Goal: Task Accomplishment & Management: Manage account settings

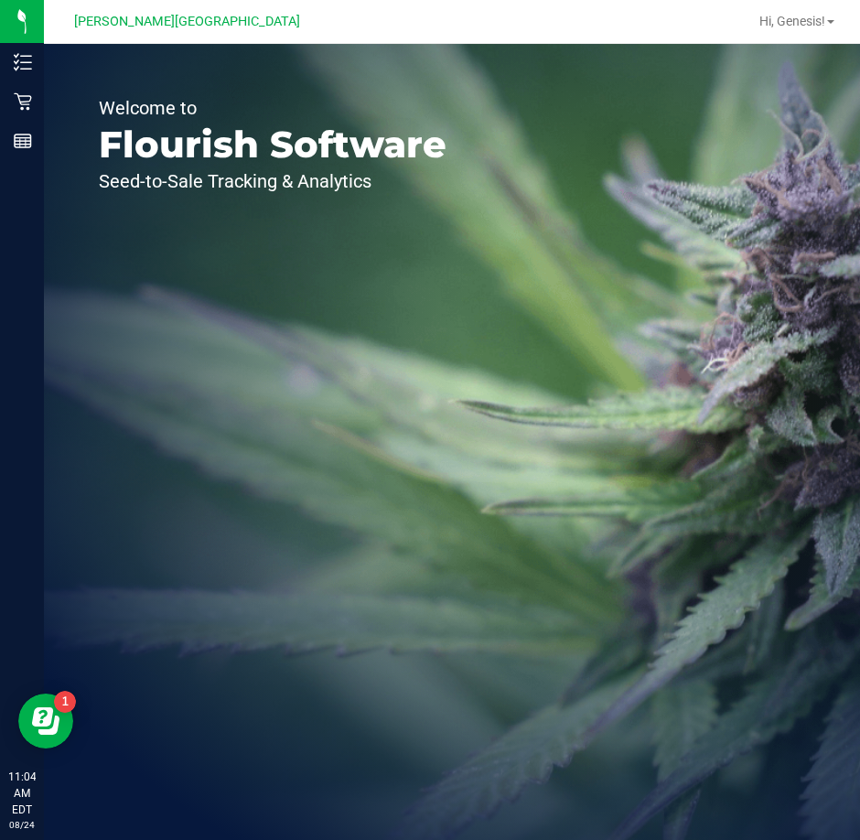
drag, startPoint x: 787, startPoint y: 200, endPoint x: 799, endPoint y: 200, distance: 12.8
click at [787, 200] on div "Welcome to Flourish Software Seed-to-Sale Tracking & Analytics" at bounding box center [452, 442] width 816 height 796
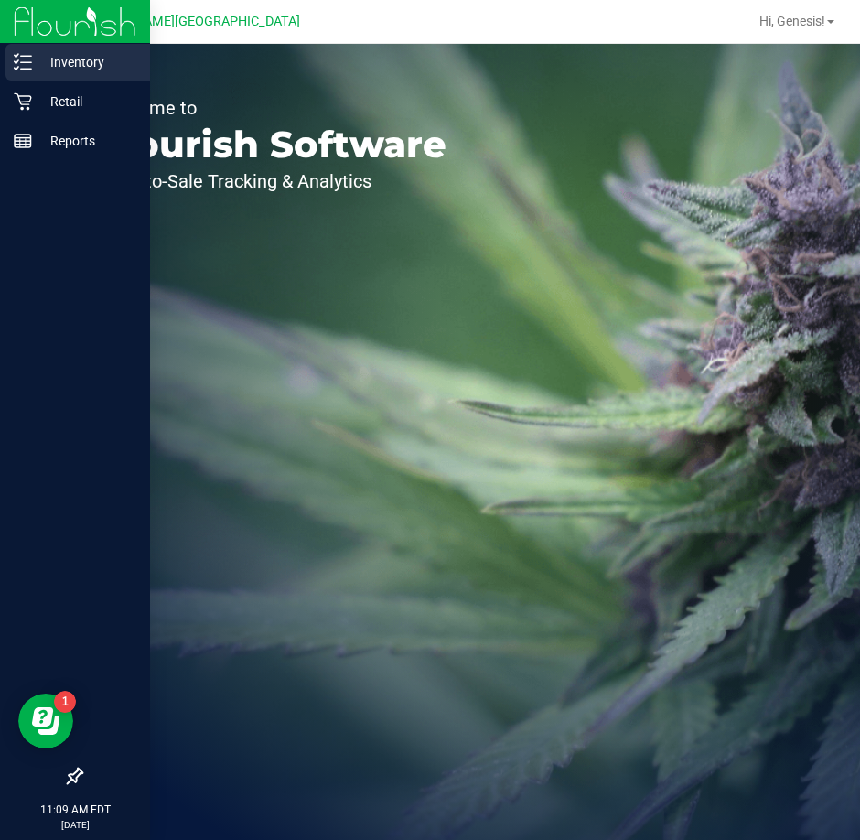
click at [31, 59] on icon at bounding box center [23, 62] width 18 height 18
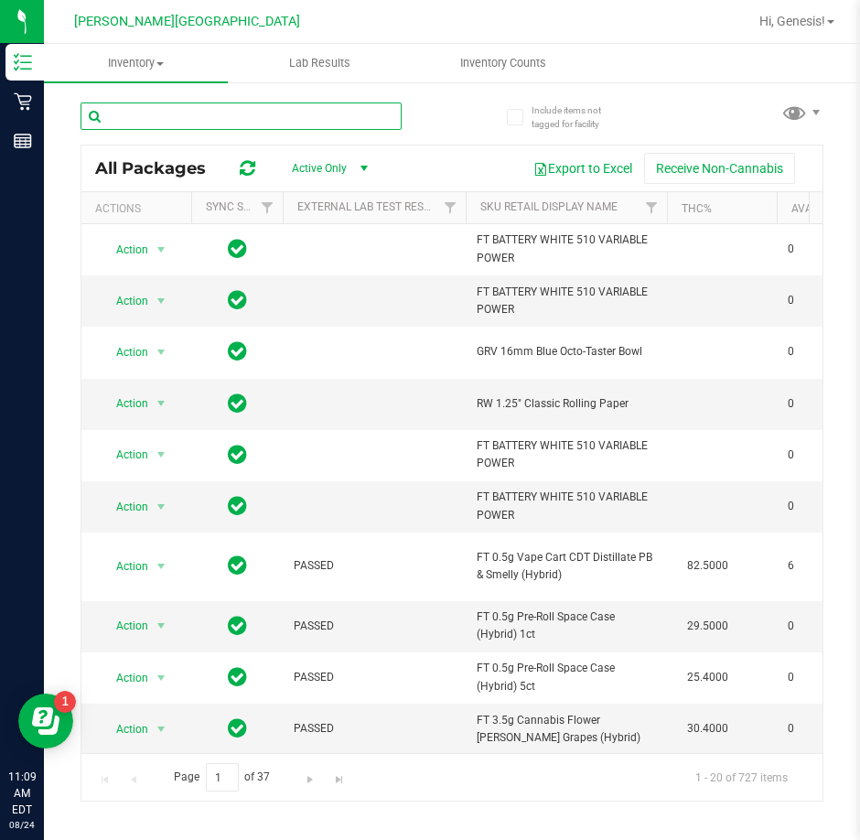
click at [291, 121] on input "text" at bounding box center [240, 115] width 321 height 27
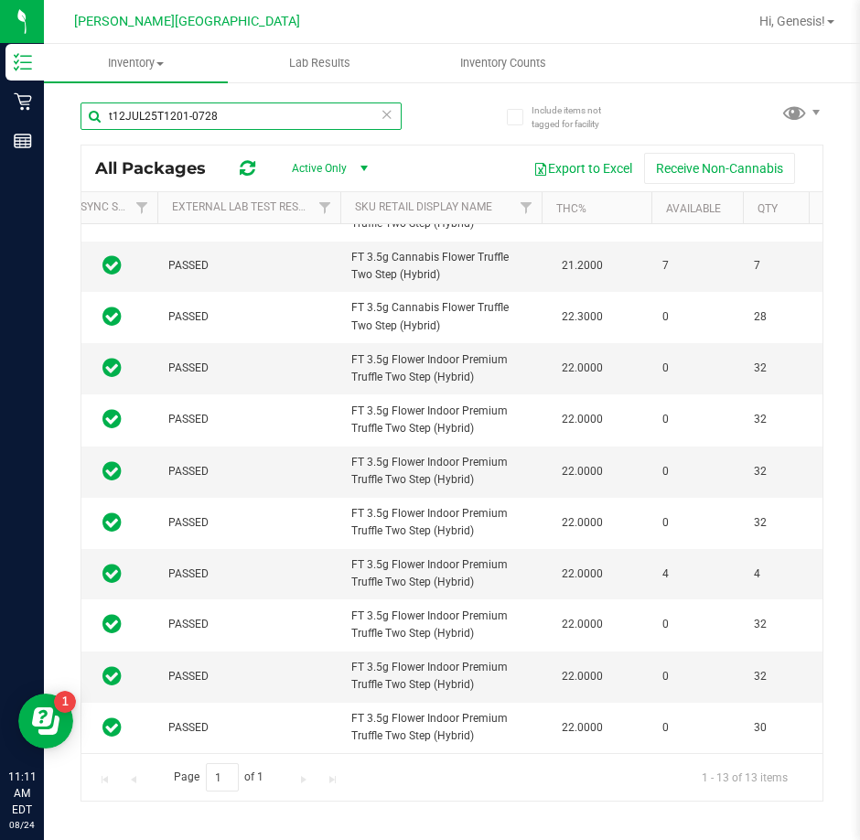
type input "t12JUL25T1201-0728"
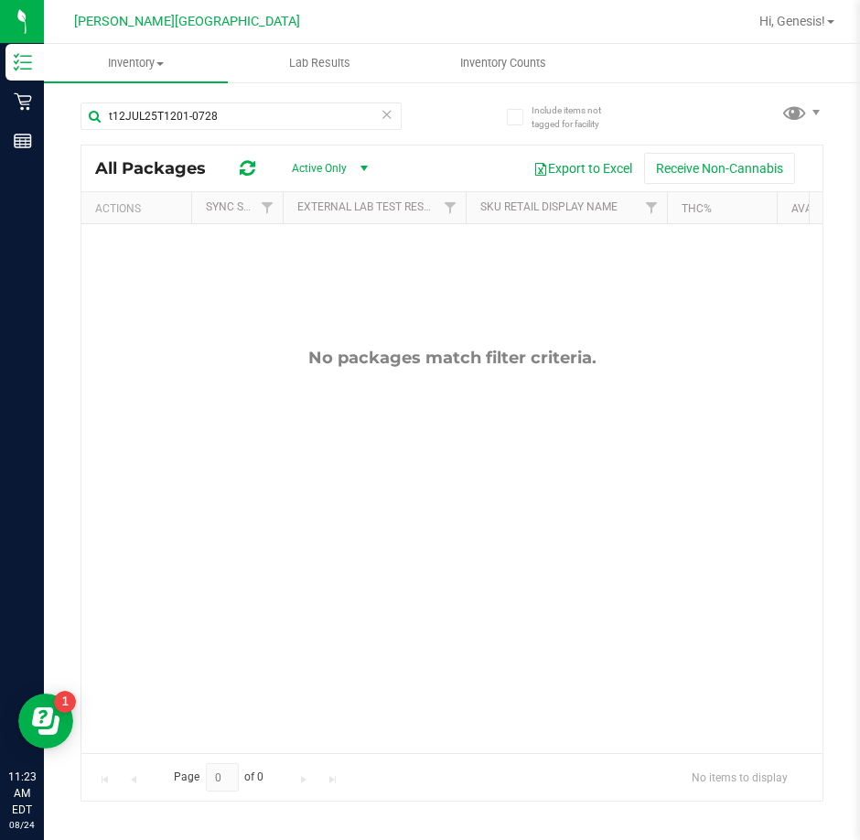
click at [391, 107] on icon at bounding box center [387, 113] width 13 height 22
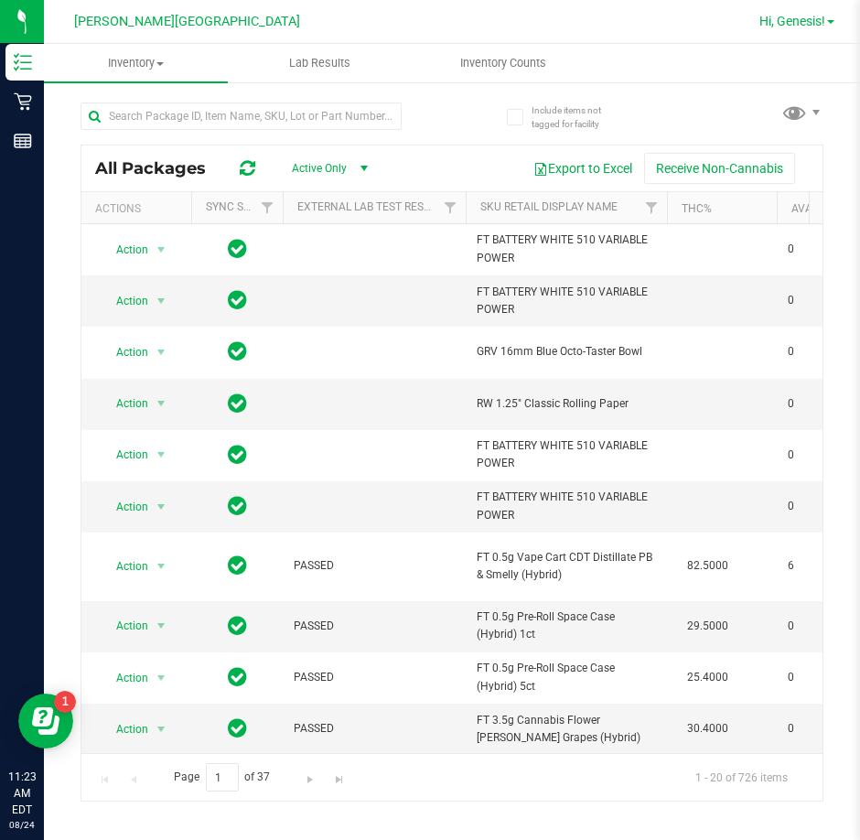
click at [762, 21] on span "Hi, Genesis!" at bounding box center [792, 21] width 66 height 15
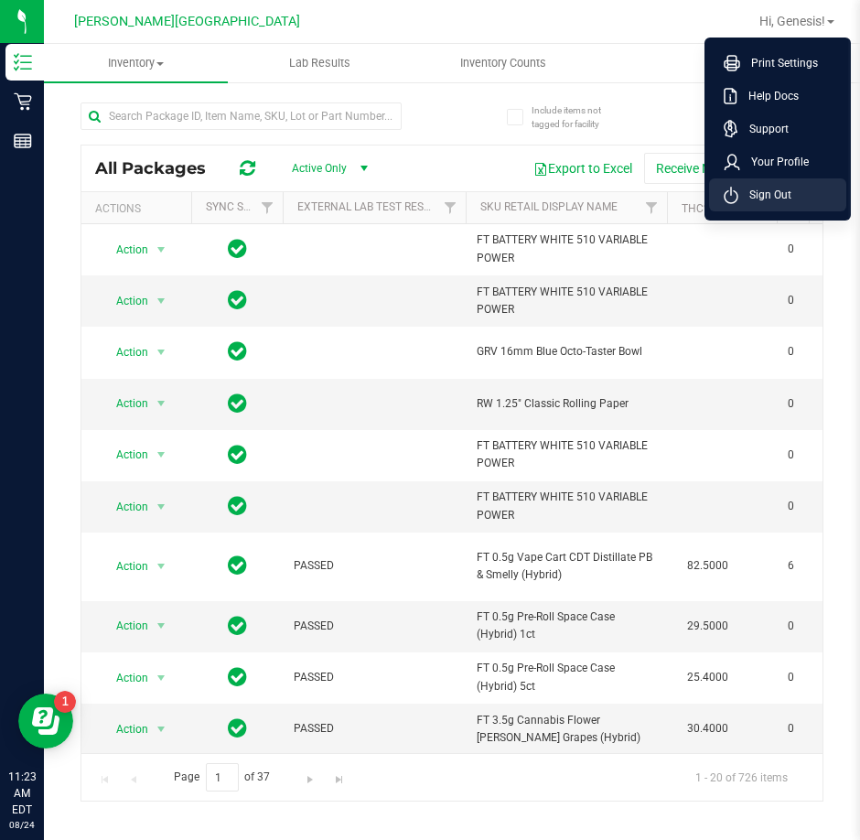
click at [772, 181] on li "Sign Out" at bounding box center [777, 194] width 137 height 33
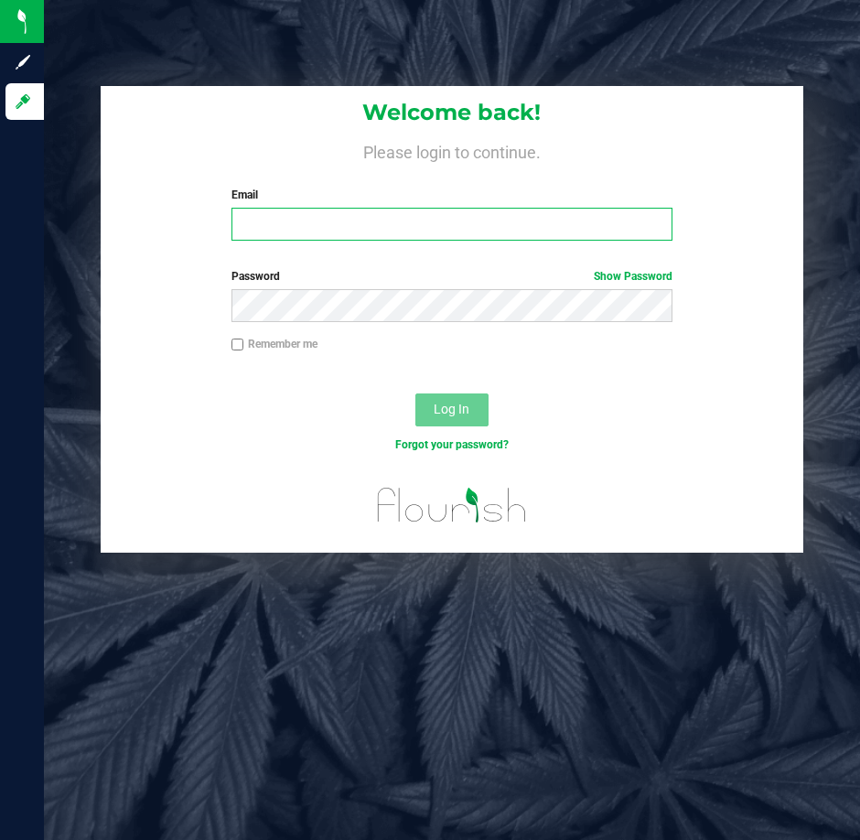
click at [416, 227] on input "Email" at bounding box center [451, 224] width 441 height 33
type input "[PERSON_NAME][EMAIL_ADDRESS][DOMAIN_NAME]"
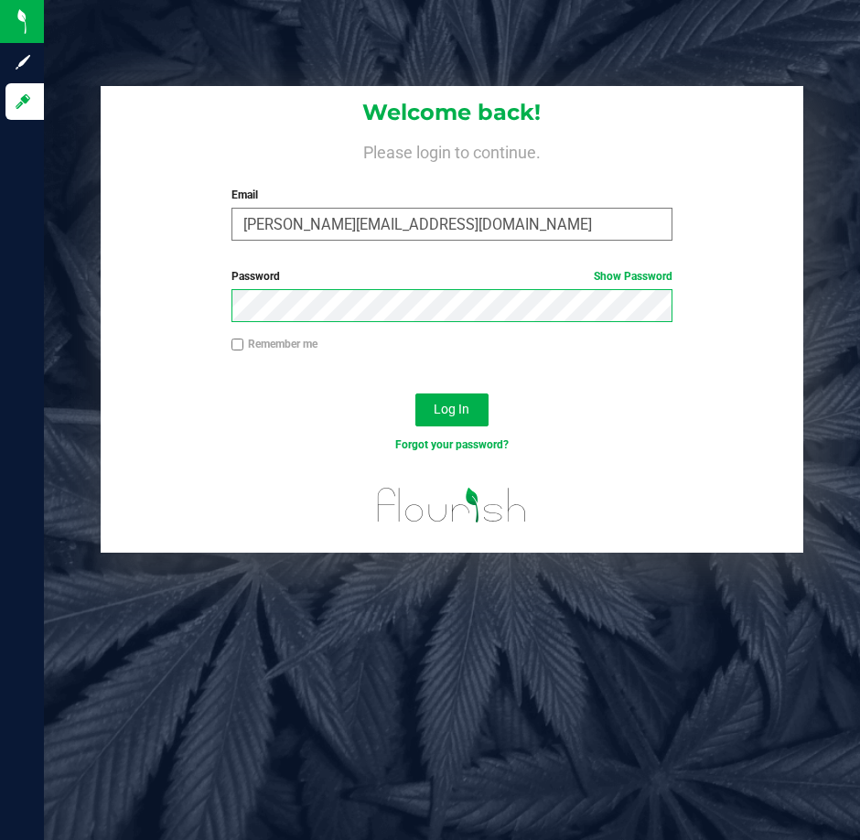
click at [415, 393] on button "Log In" at bounding box center [451, 409] width 73 height 33
